Goal: Information Seeking & Learning: Find specific fact

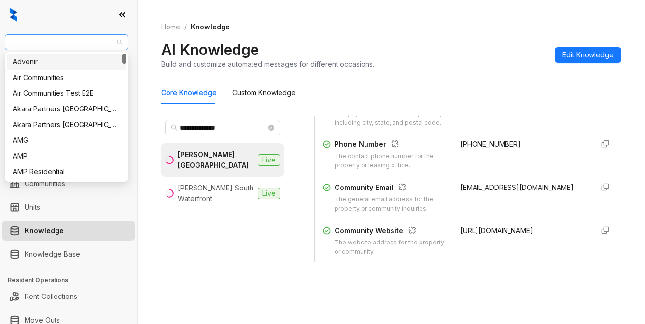
click at [82, 37] on span "[PERSON_NAME] Residential" at bounding box center [66, 42] width 111 height 15
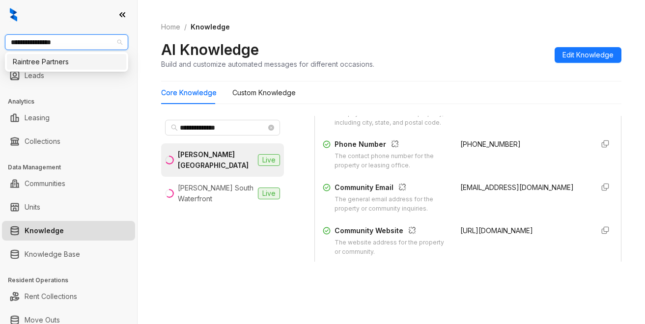
type input "**********"
click at [88, 56] on div "Raintree Partners" at bounding box center [66, 62] width 119 height 16
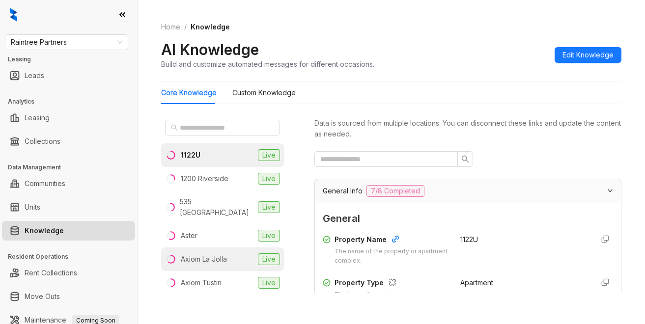
click at [197, 254] on div "Axiom La Jolla" at bounding box center [204, 259] width 46 height 11
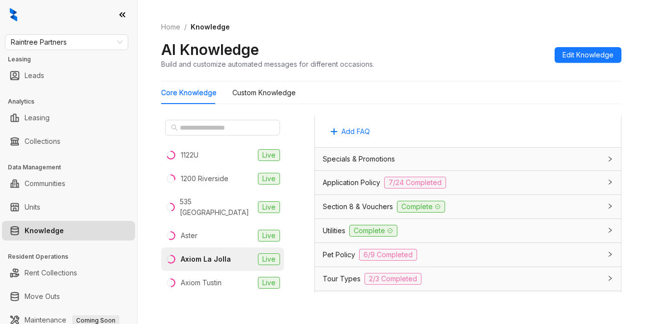
scroll to position [688, 0]
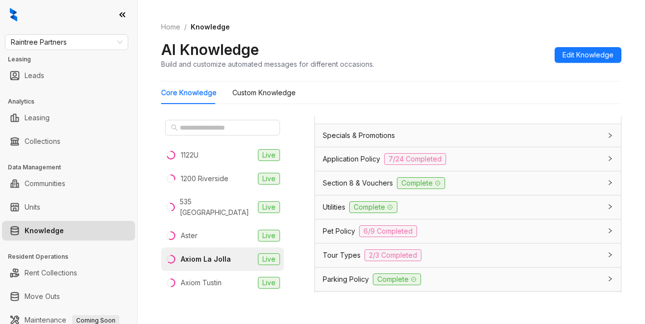
click at [501, 101] on div "Core Knowledge Custom Knowledge" at bounding box center [391, 93] width 460 height 23
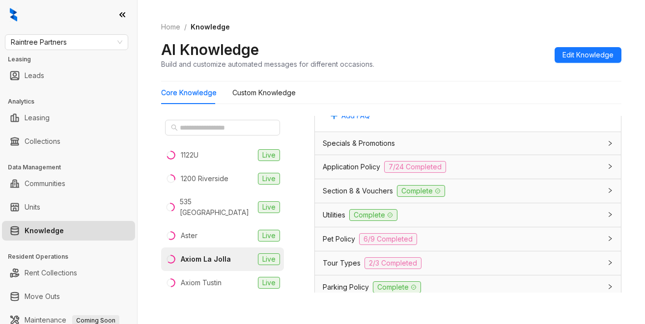
scroll to position [676, 0]
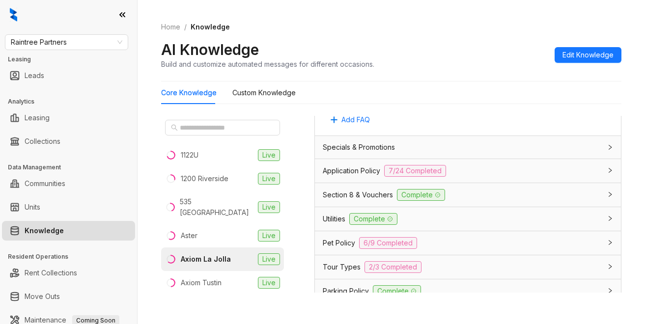
click at [352, 176] on span "Application Policy" at bounding box center [351, 171] width 57 height 11
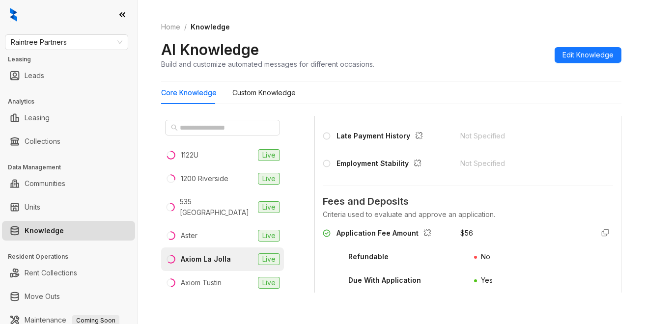
scroll to position [1069, 0]
click at [452, 59] on div "AI Knowledge Build and customize automated messages for different occasions. Ed…" at bounding box center [391, 54] width 460 height 29
click at [430, 70] on div "Home / Knowledge AI Knowledge Build and customize automated messages for differ…" at bounding box center [391, 46] width 460 height 72
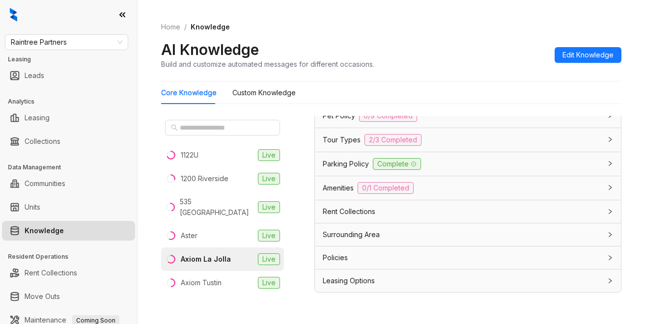
scroll to position [2063, 0]
click at [338, 280] on span "Leasing Options" at bounding box center [349, 281] width 52 height 11
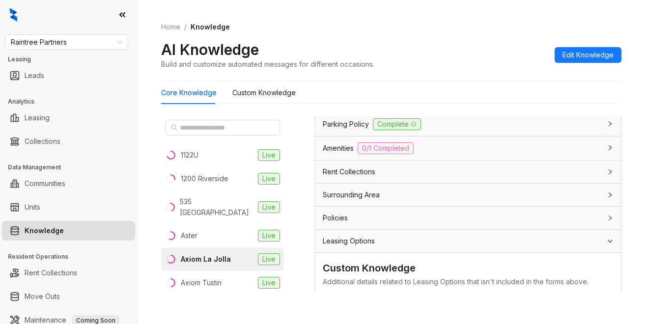
click at [353, 247] on span "Leasing Options" at bounding box center [349, 241] width 52 height 11
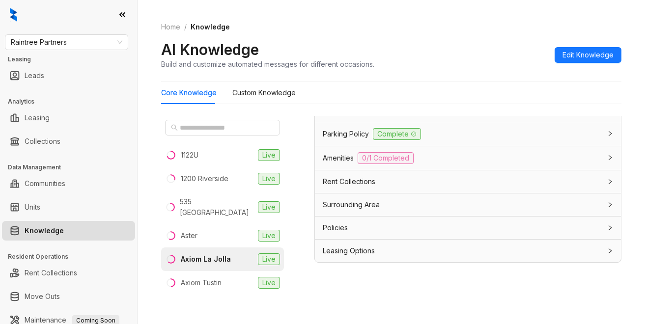
scroll to position [31, 0]
click at [345, 250] on span "Leasing Options" at bounding box center [349, 250] width 52 height 11
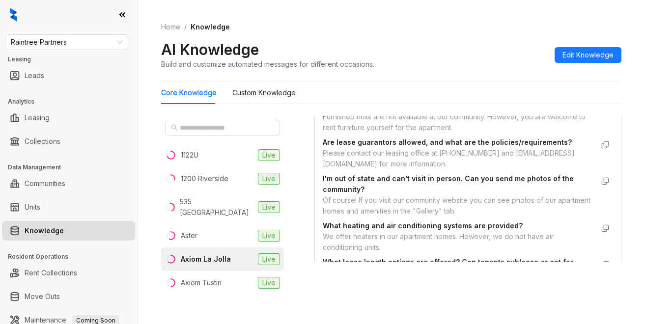
scroll to position [2259, 0]
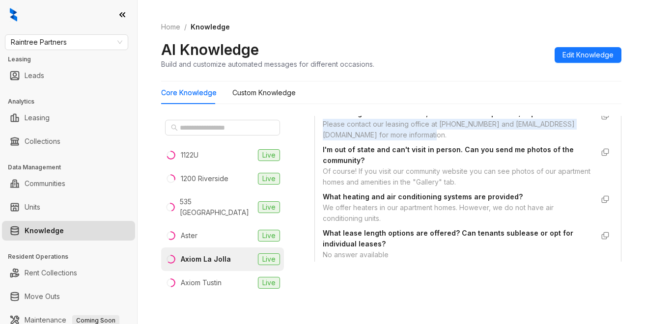
drag, startPoint x: 322, startPoint y: 163, endPoint x: 478, endPoint y: 176, distance: 156.8
click at [491, 176] on div "Custom Knowledge Additional details related to Leasing Options that isn't inclu…" at bounding box center [468, 159] width 306 height 266
copy div "Please contact our leasing office at (858) 365-8690 and axiomlajolla@greystar.c…"
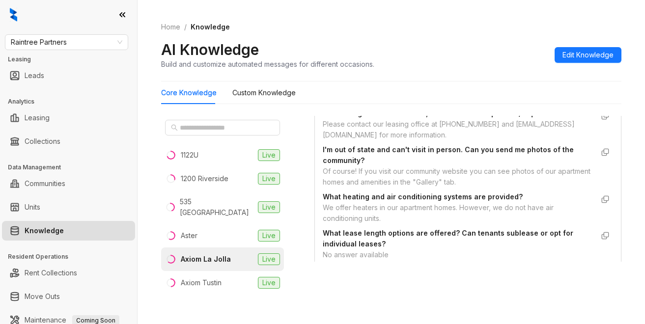
click at [471, 104] on div "Furnished units are not available at our community. However, you are welcome to…" at bounding box center [458, 94] width 271 height 22
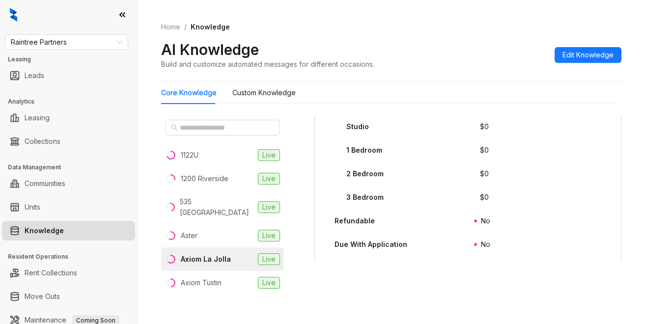
scroll to position [1621, 0]
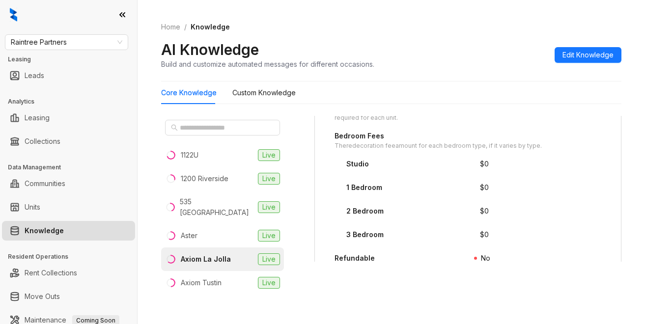
click at [459, 75] on div "Home / Knowledge AI Knowledge Build and customize automated messages for differ…" at bounding box center [391, 46] width 460 height 72
